Goal: Check status: Check status

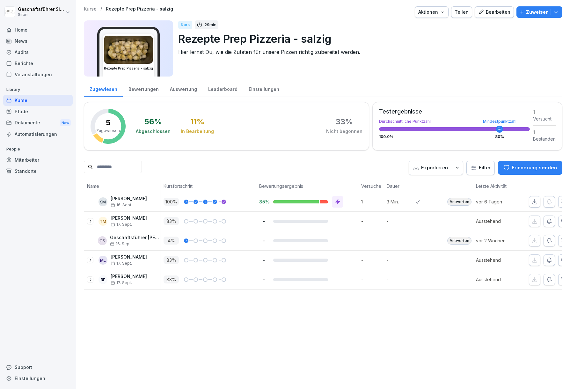
click at [22, 31] on div "Home" at bounding box center [37, 29] width 69 height 11
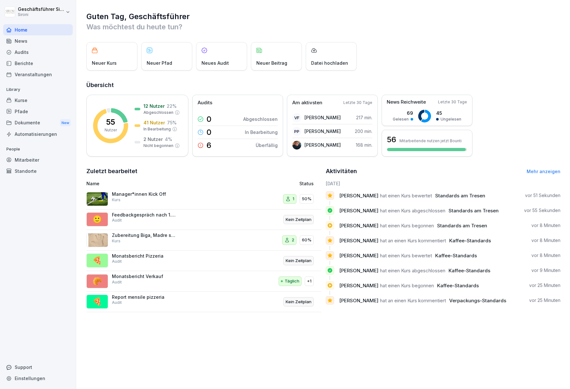
click at [23, 158] on div "Mitarbeiter" at bounding box center [37, 159] width 69 height 11
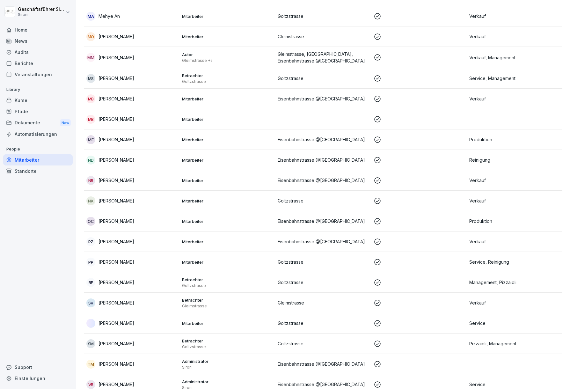
scroll to position [852, 0]
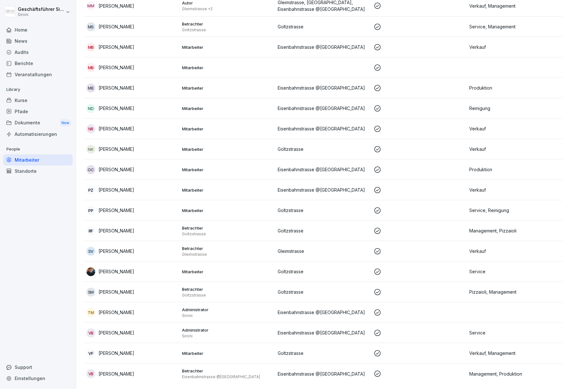
click at [126, 350] on p "[PERSON_NAME]" at bounding box center [116, 353] width 36 height 7
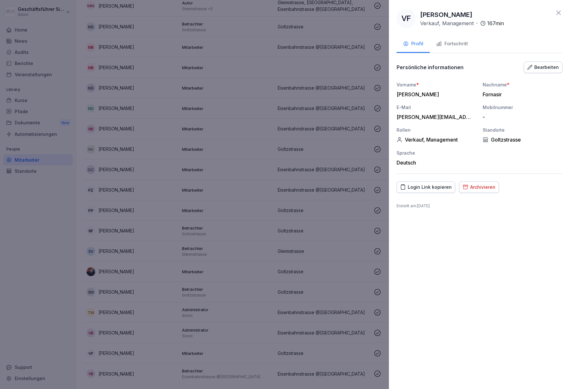
click at [451, 46] on div "Fortschritt" at bounding box center [452, 43] width 32 height 7
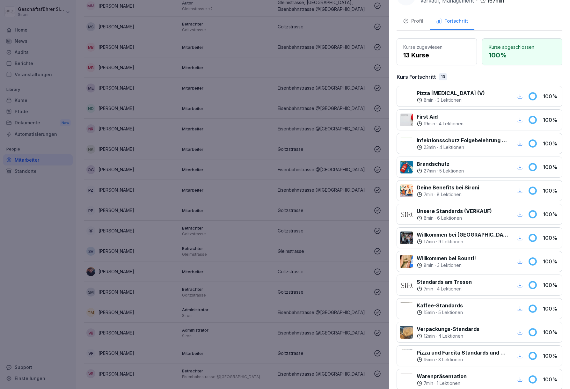
scroll to position [0, 0]
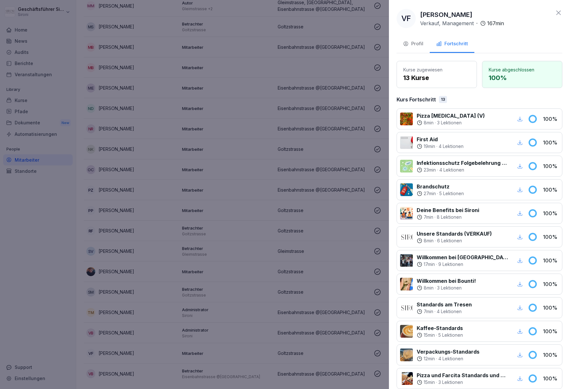
click at [555, 10] on icon at bounding box center [559, 13] width 8 height 8
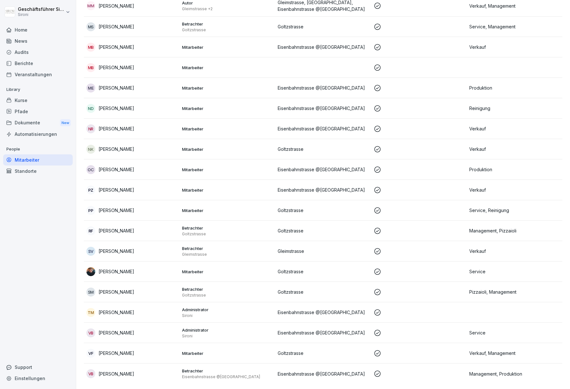
click at [6, 30] on icon at bounding box center [8, 29] width 5 height 5
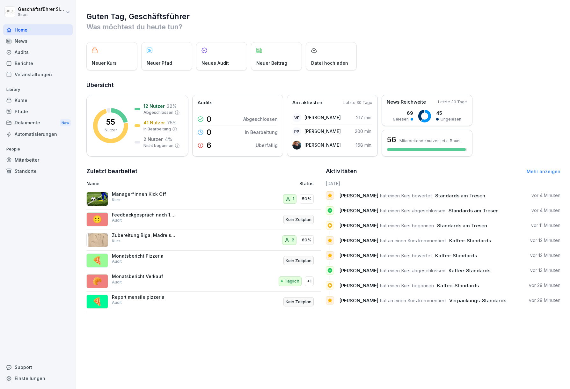
click at [541, 173] on link "Mehr anzeigen" at bounding box center [544, 171] width 34 height 5
click at [538, 170] on link "Mehr anzeigen" at bounding box center [544, 171] width 34 height 5
